Goal: Task Accomplishment & Management: Complete application form

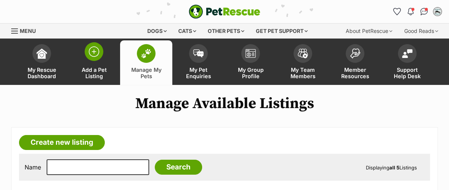
click at [91, 55] on img at bounding box center [94, 51] width 10 height 10
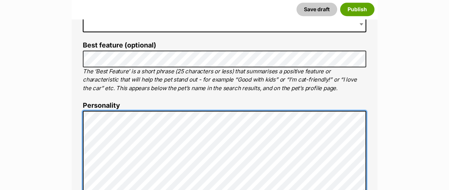
scroll to position [331, 0]
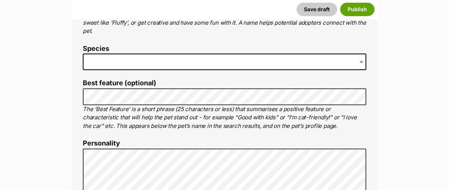
click at [124, 61] on span at bounding box center [225, 61] width 284 height 16
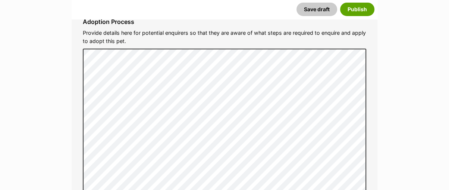
scroll to position [2362, 0]
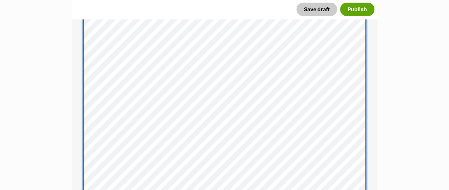
click at [82, 113] on div "Adoption Process Provide details here for potential enquirers so that they are …" at bounding box center [224, 90] width 295 height 238
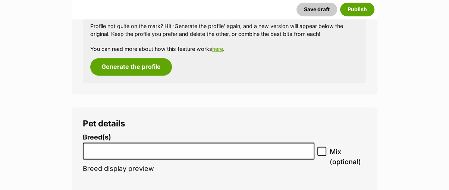
scroll to position [1036, 0]
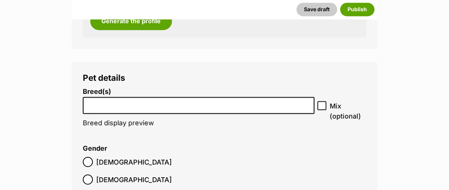
click at [109, 99] on input "search" at bounding box center [198, 103] width 226 height 8
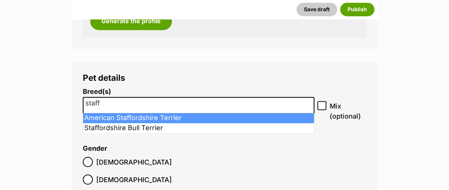
type input "staff"
select select "9"
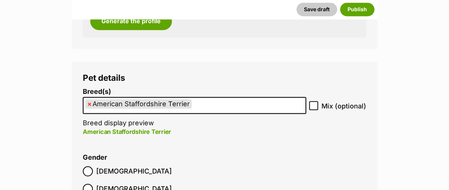
click at [315, 106] on icon at bounding box center [314, 105] width 4 height 3
click at [315, 106] on input "Mix (optional)" at bounding box center [313, 105] width 9 height 9
checkbox input "true"
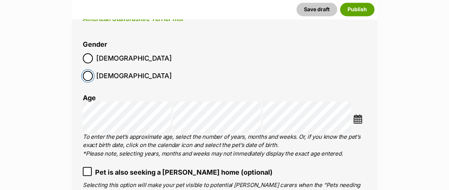
scroll to position [1160, 0]
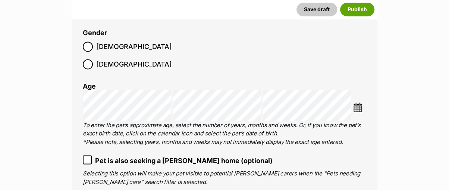
click at [359, 102] on img at bounding box center [357, 106] width 9 height 9
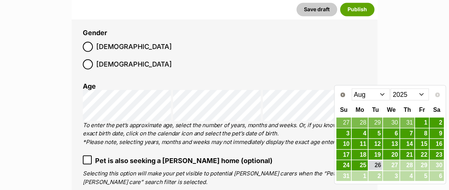
click at [360, 93] on select "Jan Feb Mar Apr May Jun [DATE] Aug" at bounding box center [371, 94] width 38 height 12
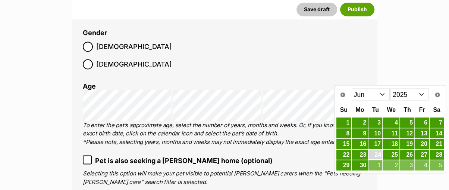
click at [376, 150] on link "24" at bounding box center [376, 154] width 14 height 9
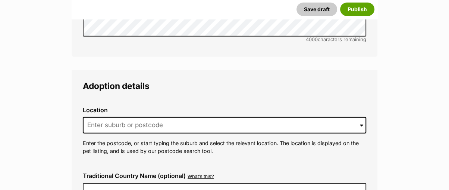
scroll to position [1865, 0]
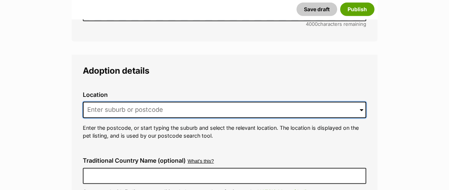
click at [135, 101] on input at bounding box center [225, 109] width 284 height 16
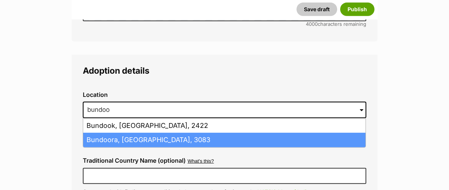
click at [106, 132] on li "Bundoora, Victoria, 3083" at bounding box center [224, 139] width 282 height 15
type input "Bundoora, Victoria, 3083"
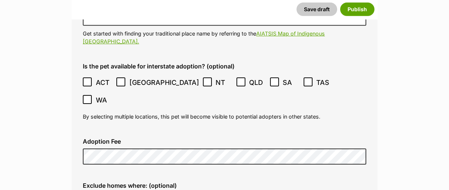
scroll to position [2031, 0]
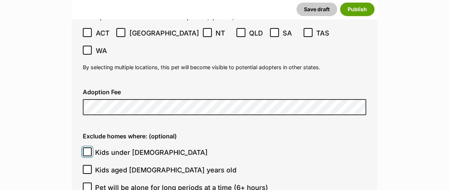
click at [90, 147] on input "Kids under 5 years old" at bounding box center [87, 151] width 9 height 9
checkbox input "true"
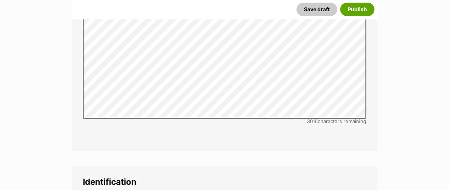
scroll to position [2528, 0]
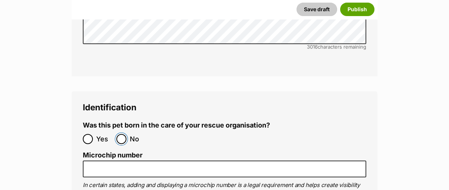
click at [119, 134] on input "No" at bounding box center [121, 139] width 10 height 10
radio input "true"
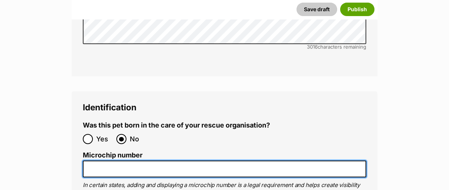
click at [122, 160] on input "Microchip number" at bounding box center [225, 168] width 284 height 17
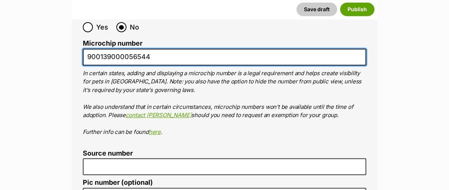
scroll to position [2653, 0]
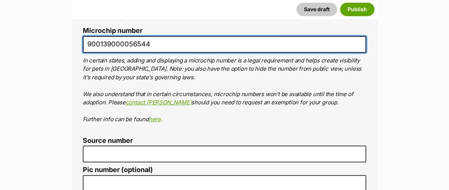
type input "900139000056544"
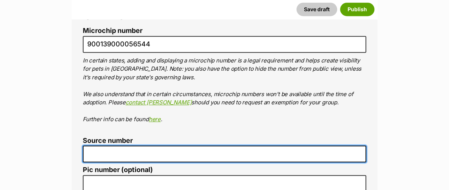
click at [108, 145] on input "Source number" at bounding box center [225, 153] width 284 height 17
type input "RE100062"
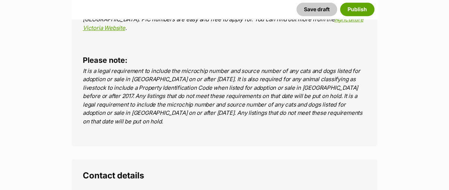
scroll to position [2860, 0]
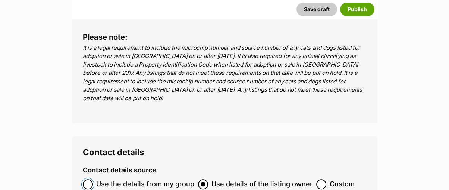
click at [83, 179] on input "Use the details from my group" at bounding box center [88, 184] width 10 height 10
radio input "true"
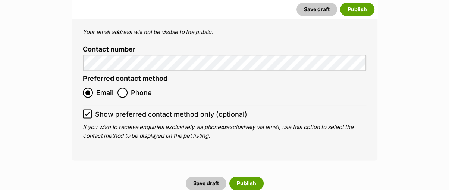
scroll to position [3150, 0]
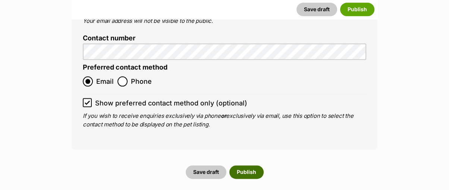
click at [243, 165] on button "Publish" at bounding box center [246, 171] width 34 height 13
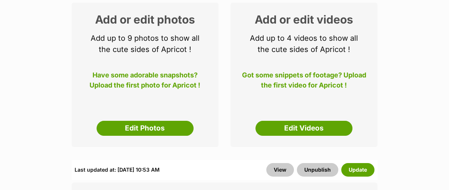
scroll to position [124, 0]
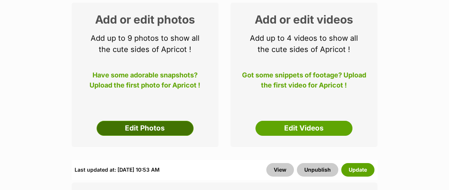
click at [168, 126] on link "Edit Photos" at bounding box center [145, 128] width 97 height 15
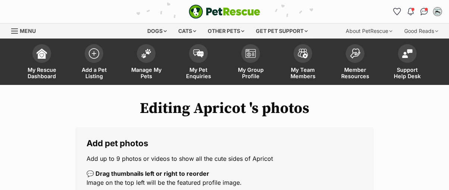
scroll to position [124, 0]
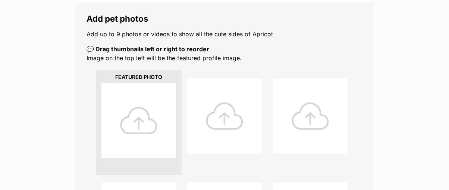
click at [144, 122] on div at bounding box center [138, 120] width 75 height 75
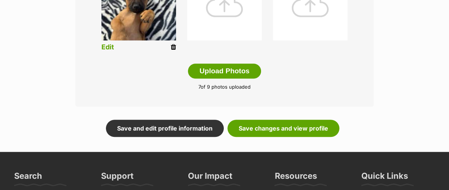
scroll to position [456, 0]
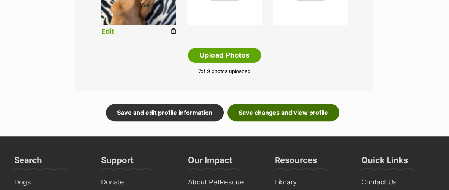
click at [278, 113] on link "Save changes and view profile" at bounding box center [284, 112] width 112 height 17
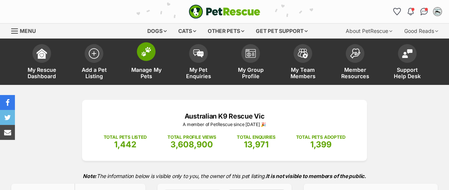
click at [148, 53] on img at bounding box center [146, 52] width 10 height 10
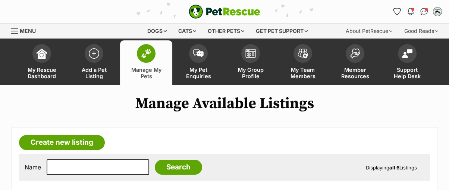
click at [142, 53] on img at bounding box center [146, 54] width 10 height 10
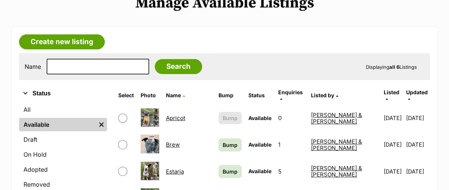
scroll to position [124, 0]
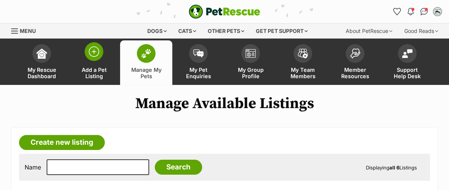
click at [89, 52] on img at bounding box center [94, 51] width 10 height 10
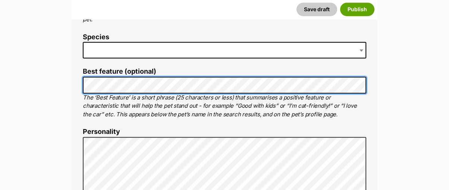
scroll to position [331, 0]
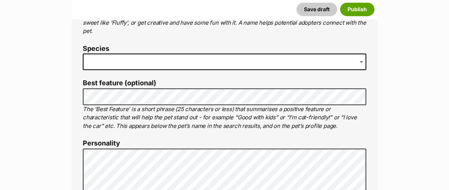
click at [119, 60] on span at bounding box center [225, 61] width 284 height 16
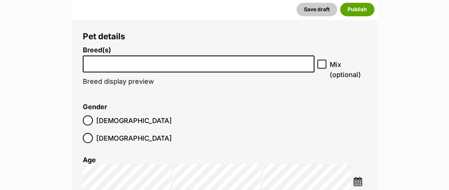
scroll to position [1119, 0]
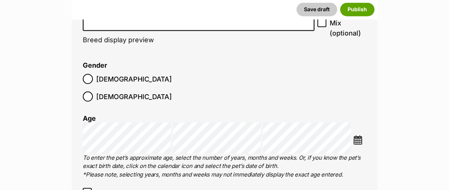
click at [360, 135] on img at bounding box center [357, 139] width 9 height 9
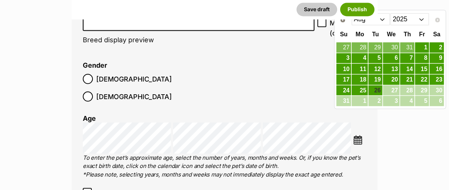
click at [365, 20] on select "Jan Feb Mar Apr May Jun Jul Aug" at bounding box center [371, 19] width 38 height 12
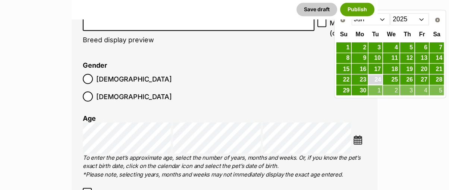
click at [377, 75] on link "24" at bounding box center [376, 79] width 14 height 9
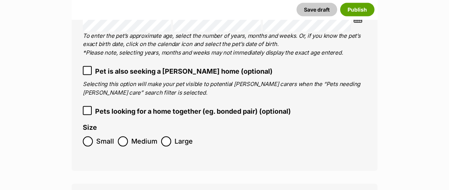
scroll to position [1285, 0]
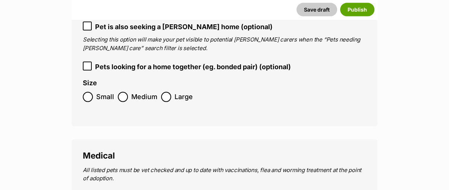
click at [124, 88] on ol "Small Medium Large" at bounding box center [225, 97] width 284 height 18
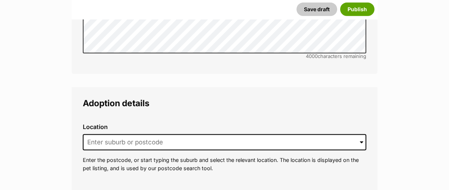
scroll to position [1865, 0]
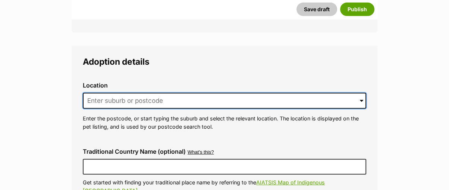
click at [111, 93] on input at bounding box center [225, 101] width 284 height 16
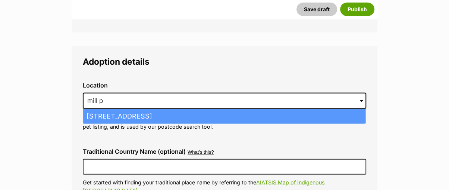
click at [109, 109] on li "Mill Park, Victoria, 3082" at bounding box center [224, 116] width 282 height 15
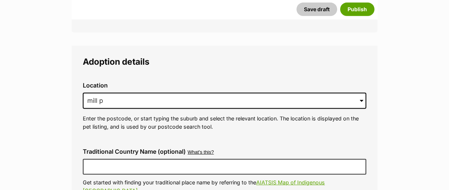
type input "Mill Park, Victoria, 3082"
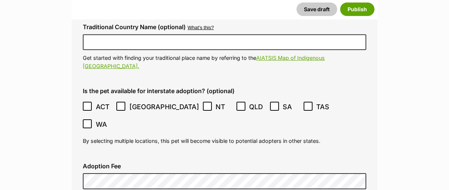
scroll to position [2031, 0]
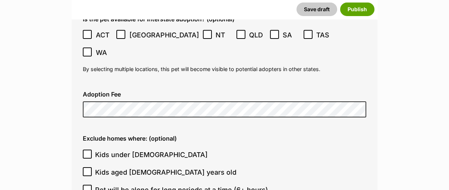
scroll to position [2072, 0]
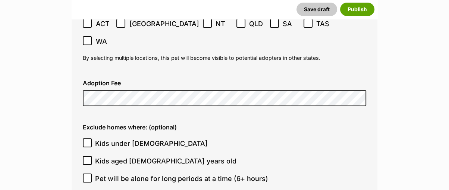
click at [86, 140] on icon at bounding box center [87, 142] width 5 height 5
click at [86, 138] on input "Kids under 5 years old" at bounding box center [87, 142] width 9 height 9
checkbox input "true"
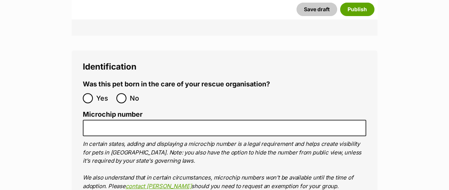
scroll to position [2570, 0]
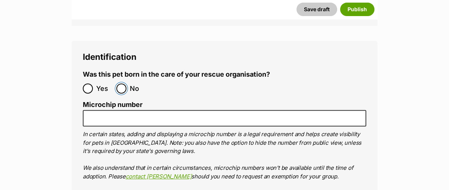
click at [120, 83] on input "No" at bounding box center [121, 88] width 10 height 10
radio input "true"
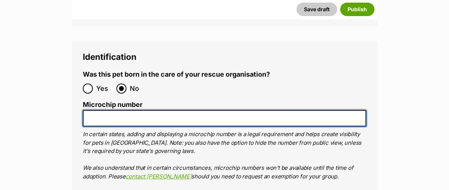
click at [118, 110] on input "Microchip number" at bounding box center [225, 118] width 284 height 17
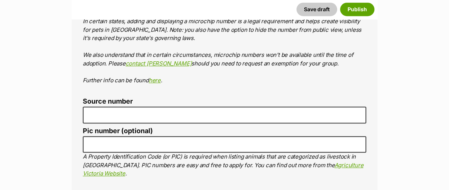
scroll to position [2694, 0]
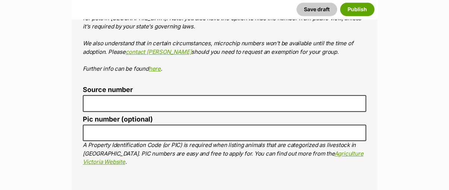
type input "900139000056542"
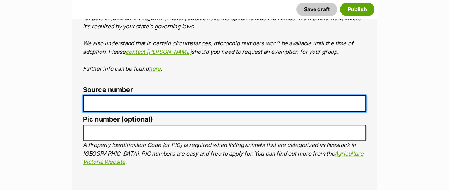
click at [146, 95] on input "Source number" at bounding box center [225, 103] width 284 height 17
type input "RE100062"
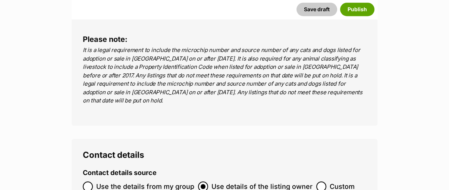
scroll to position [2860, 0]
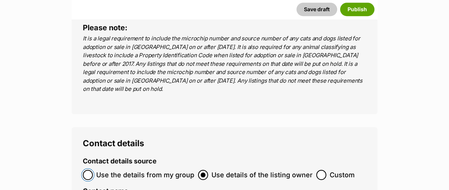
click at [91, 169] on input "Use the details from my group" at bounding box center [88, 174] width 10 height 10
radio input "true"
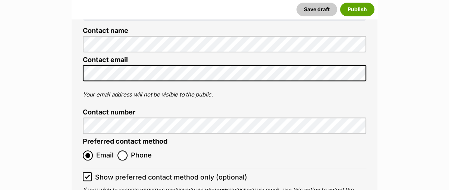
scroll to position [3150, 0]
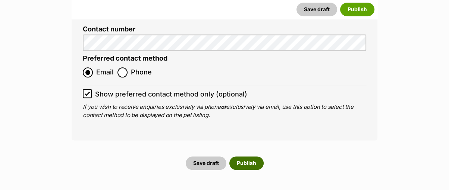
click at [248, 156] on button "Publish" at bounding box center [246, 162] width 34 height 13
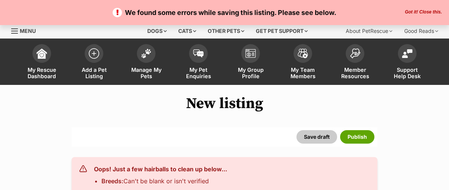
select select
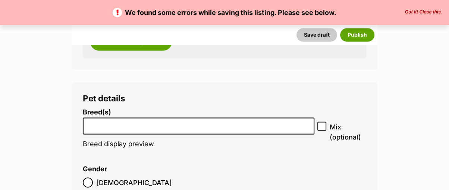
scroll to position [1077, 0]
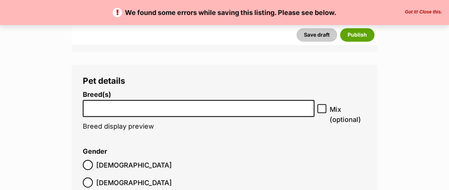
click at [156, 107] on input "search" at bounding box center [198, 106] width 226 height 8
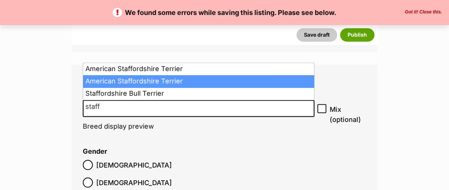
type input "staff"
select select "431"
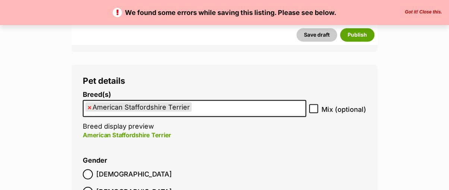
click at [315, 106] on icon at bounding box center [313, 108] width 5 height 5
click at [315, 106] on input "Mix (optional)" at bounding box center [313, 108] width 9 height 9
checkbox input "true"
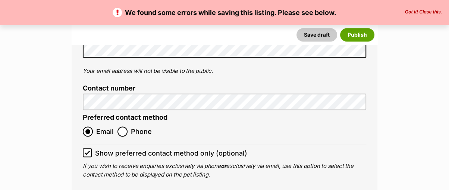
scroll to position [3233, 0]
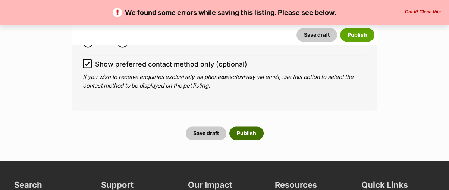
click at [248, 126] on button "Publish" at bounding box center [246, 132] width 34 height 13
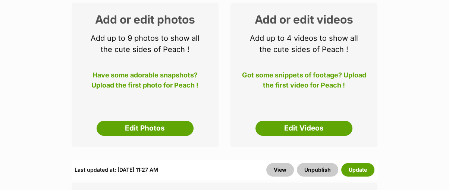
scroll to position [166, 0]
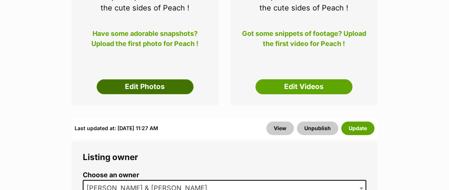
click at [167, 84] on link "Edit Photos" at bounding box center [145, 86] width 97 height 15
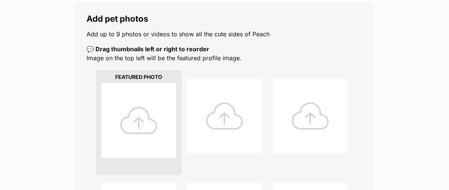
click at [140, 121] on div at bounding box center [138, 120] width 75 height 75
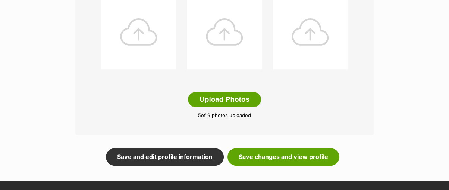
scroll to position [415, 0]
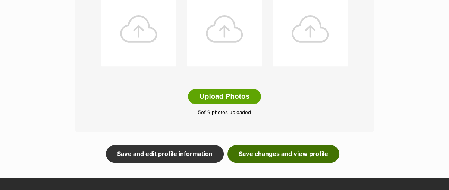
click at [293, 150] on link "Save changes and view profile" at bounding box center [284, 153] width 112 height 17
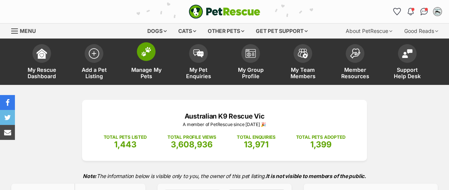
click at [149, 55] on img at bounding box center [146, 52] width 10 height 10
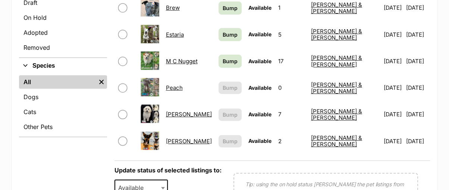
scroll to position [248, 0]
